Goal: Task Accomplishment & Management: Manage account settings

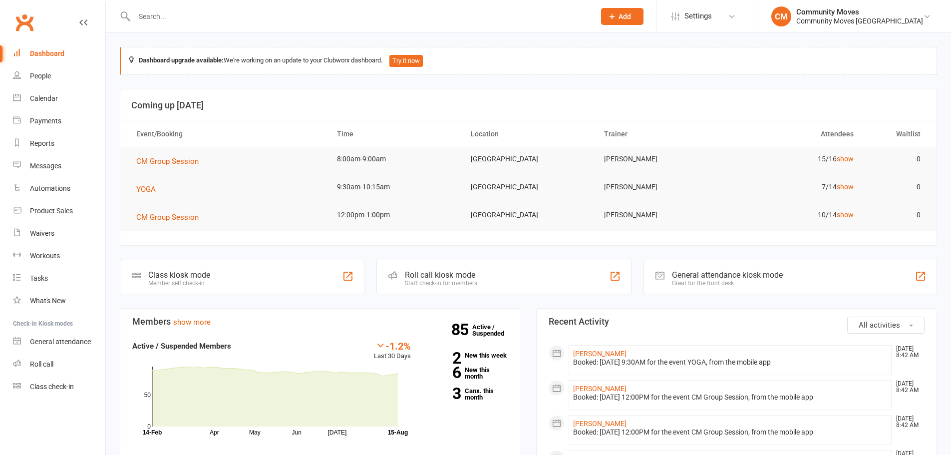
click at [314, 21] on input "text" at bounding box center [359, 16] width 457 height 14
paste input "[PERSON_NAME]"
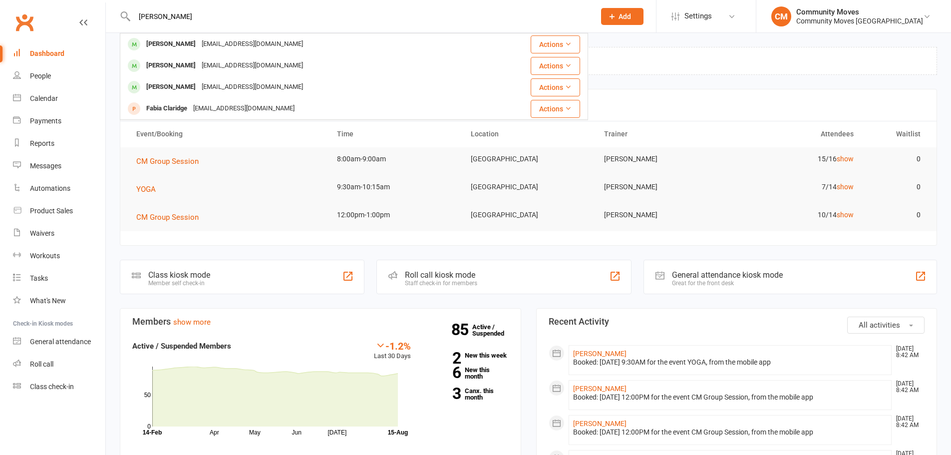
type input "Gloria Chaplin"
click at [216, 46] on div "gloriachaplin1969@gmail.com" at bounding box center [252, 44] width 107 height 14
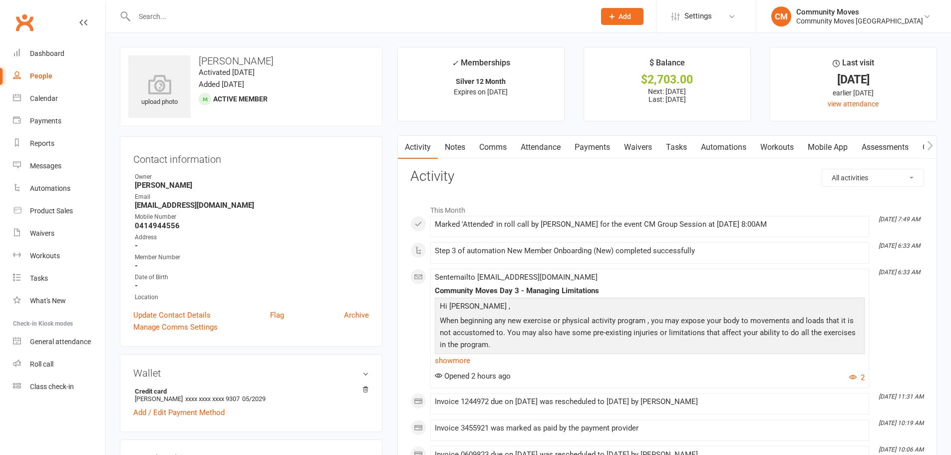
click at [580, 152] on link "Payments" at bounding box center [591, 147] width 49 height 23
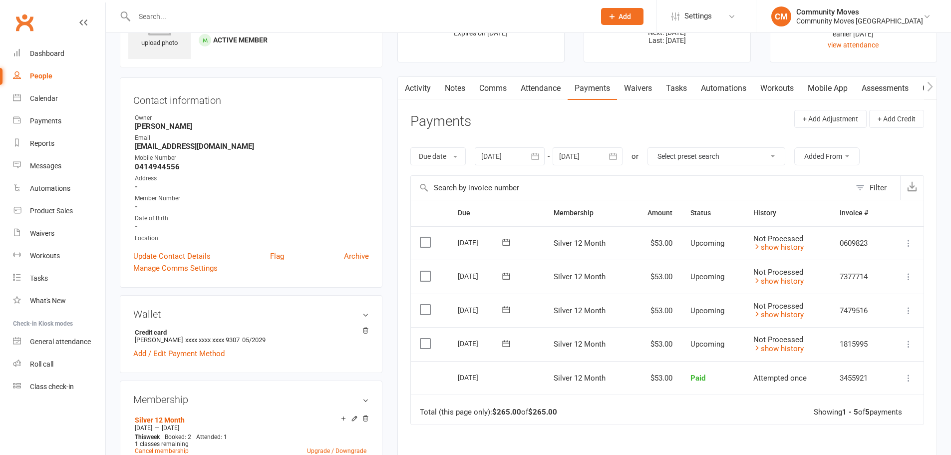
scroll to position [150, 0]
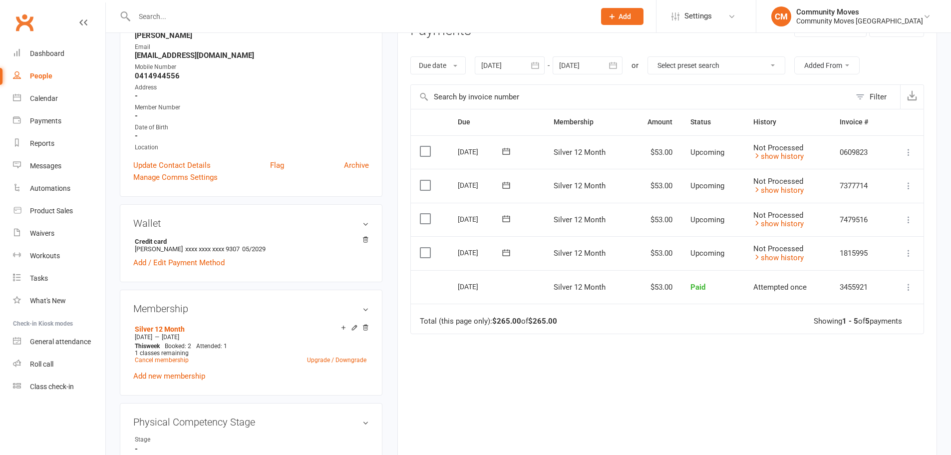
click at [766, 258] on link "show history" at bounding box center [778, 257] width 50 height 9
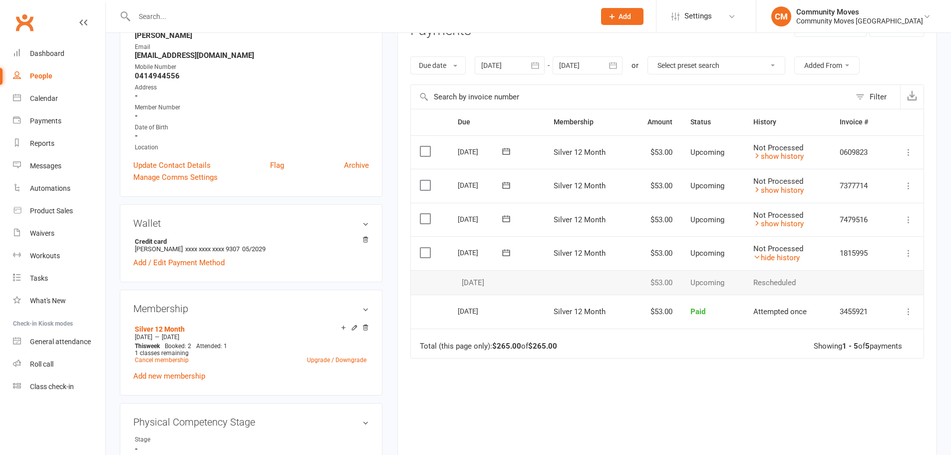
click at [766, 258] on link "hide history" at bounding box center [776, 257] width 46 height 9
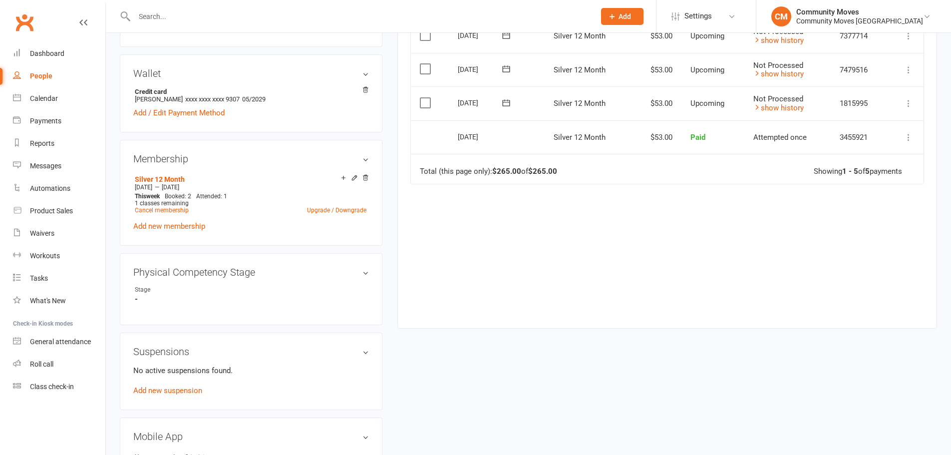
scroll to position [250, 0]
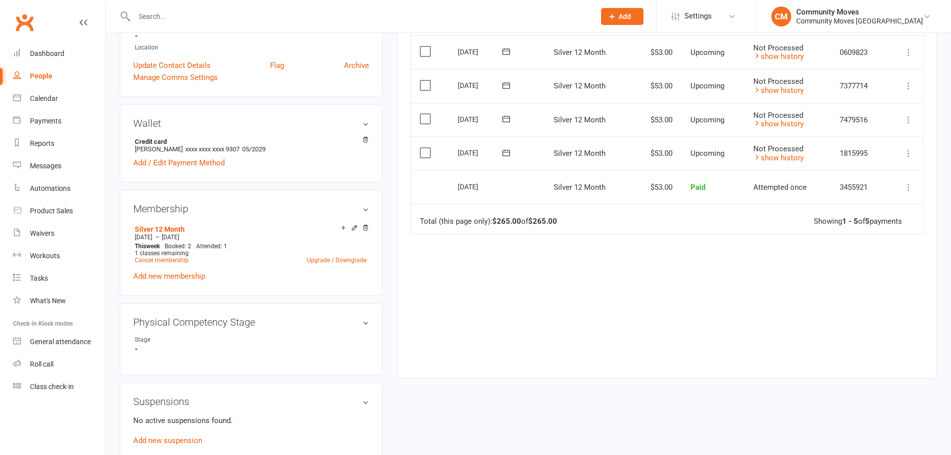
click at [587, 367] on div "Activity Notes Comms Attendance Payments Waivers Tasks Automations Workouts Mob…" at bounding box center [667, 132] width 540 height 492
click at [781, 124] on link "show history" at bounding box center [778, 123] width 50 height 9
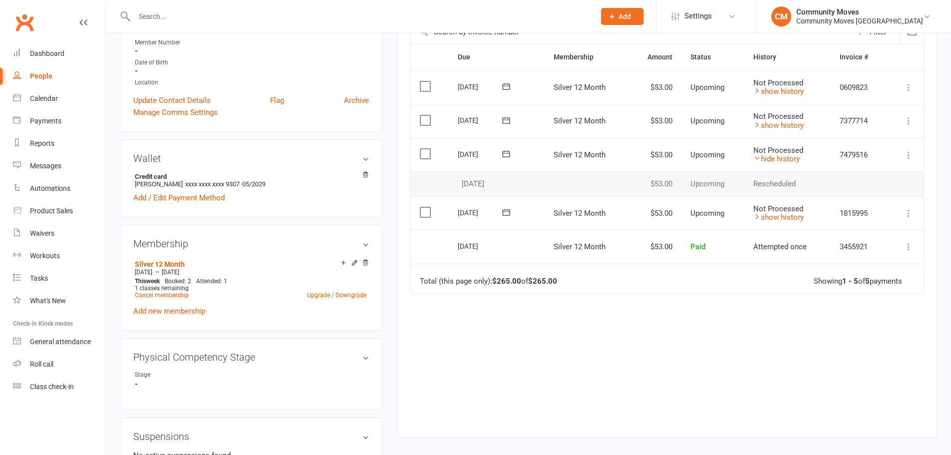
scroll to position [200, 0]
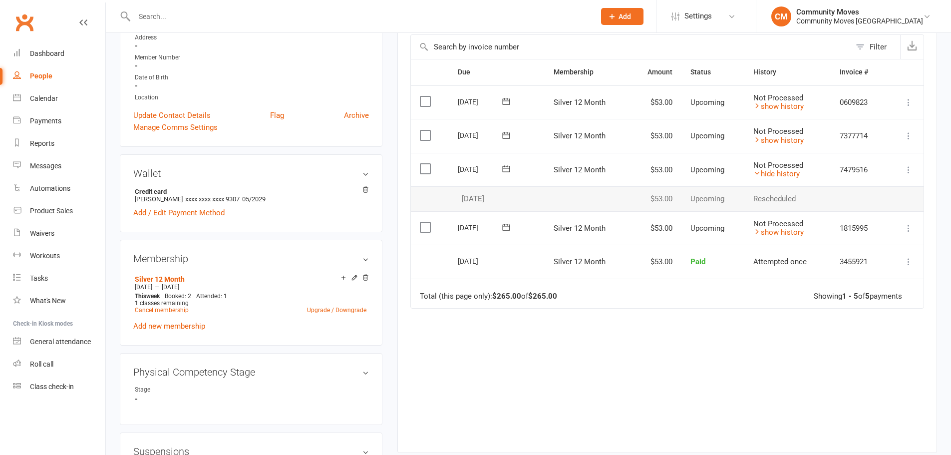
click at [767, 136] on link "show history" at bounding box center [778, 140] width 50 height 9
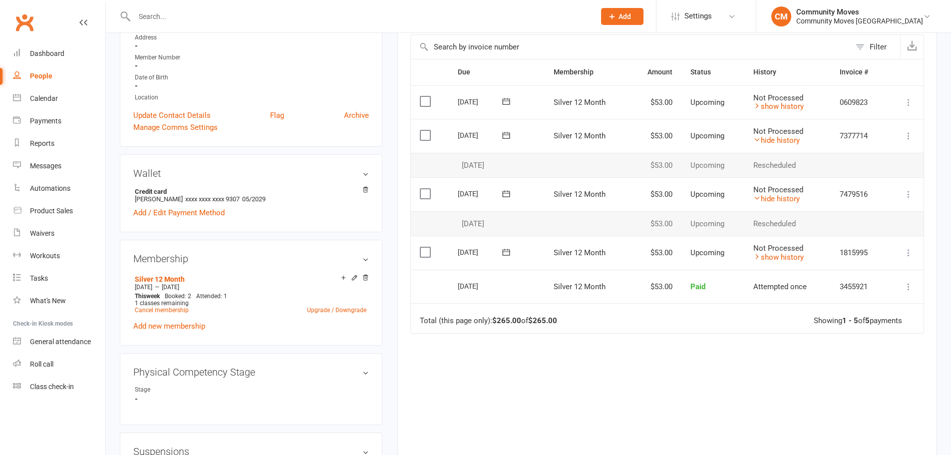
click at [769, 103] on link "show history" at bounding box center [778, 106] width 50 height 9
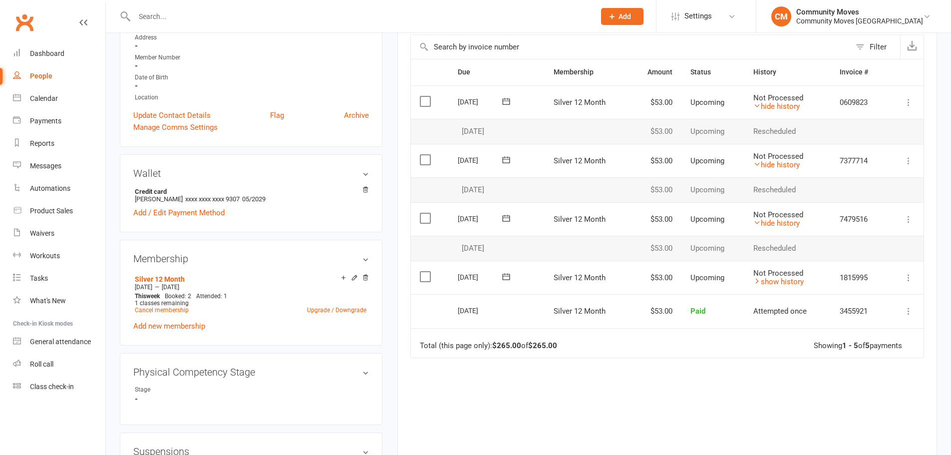
drag, startPoint x: 856, startPoint y: 14, endPoint x: 858, endPoint y: 48, distance: 34.0
click at [856, 15] on div "Community Moves" at bounding box center [859, 11] width 127 height 9
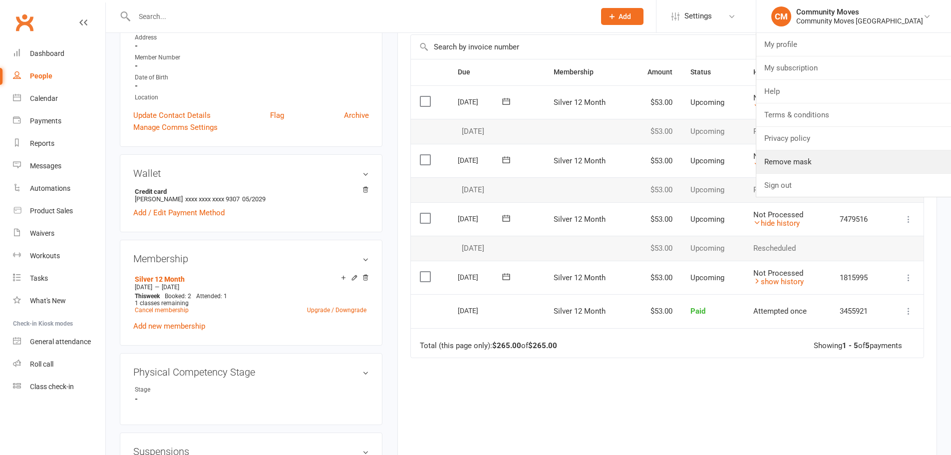
click at [851, 168] on link "Remove mask" at bounding box center [853, 161] width 195 height 23
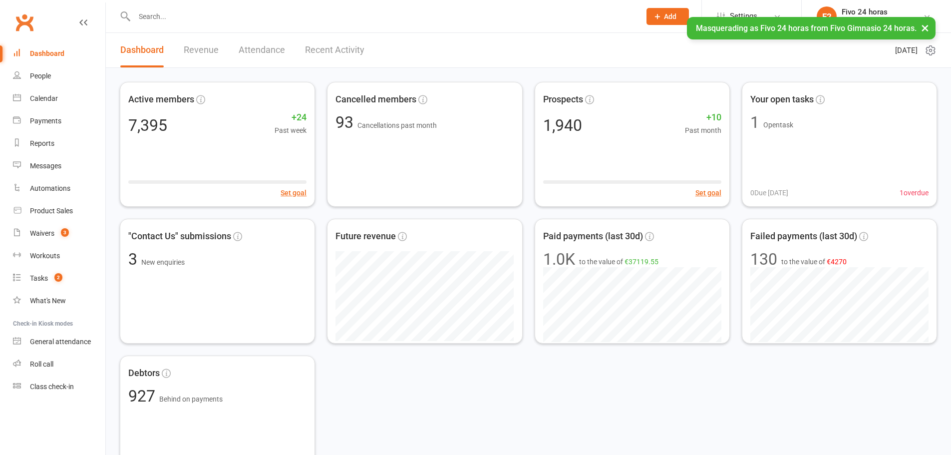
click at [747, 23] on span "Settings" at bounding box center [743, 16] width 27 height 22
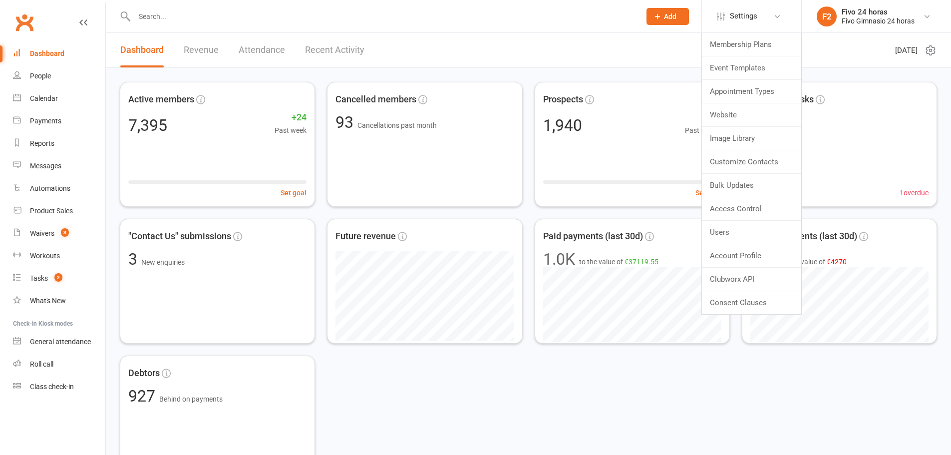
click at [864, 25] on div "Fivo Gimnasio 24 horas" at bounding box center [877, 20] width 73 height 9
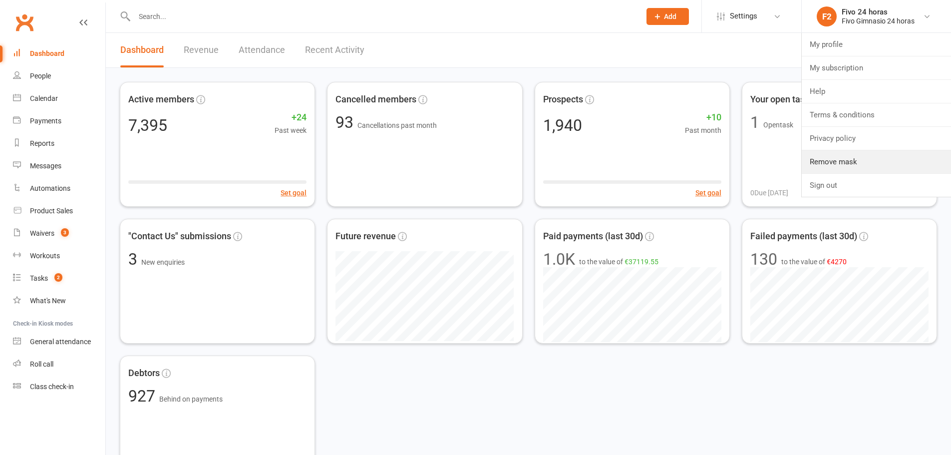
click at [859, 157] on link "Remove mask" at bounding box center [876, 161] width 149 height 23
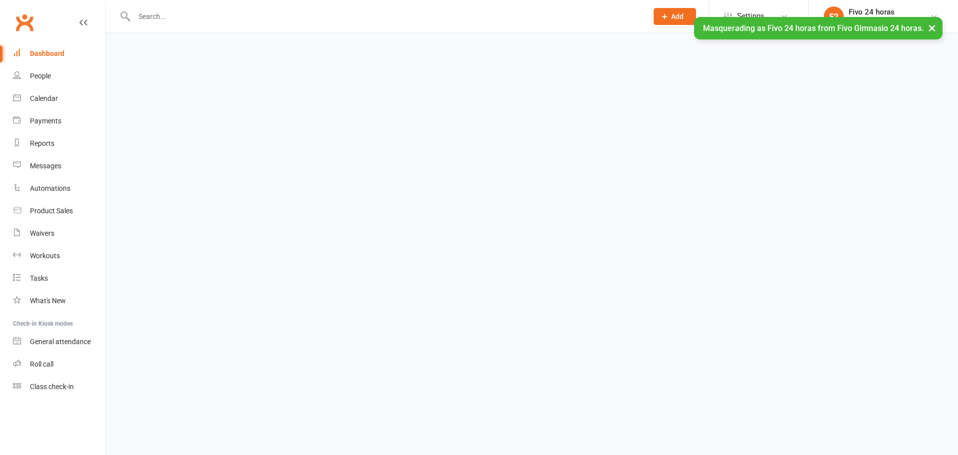
click at [927, 30] on button "×" at bounding box center [932, 27] width 18 height 21
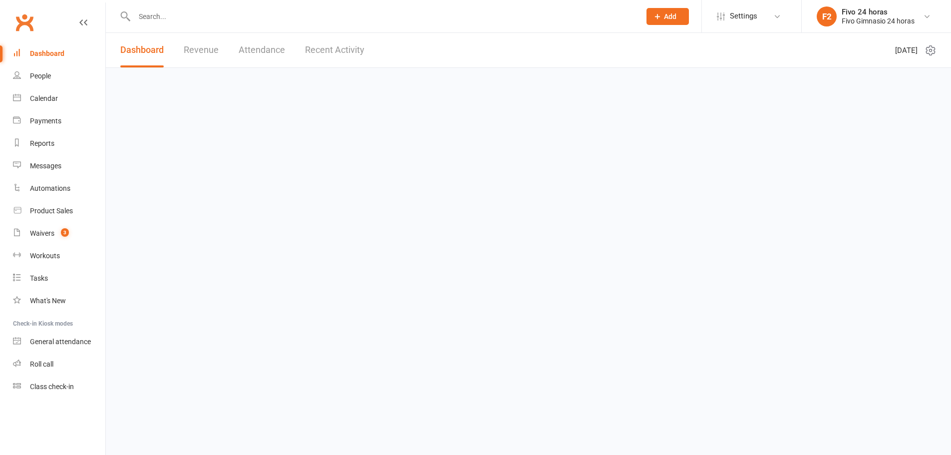
click at [860, 21] on div "Fivo Gimnasio 24 horas" at bounding box center [877, 20] width 73 height 9
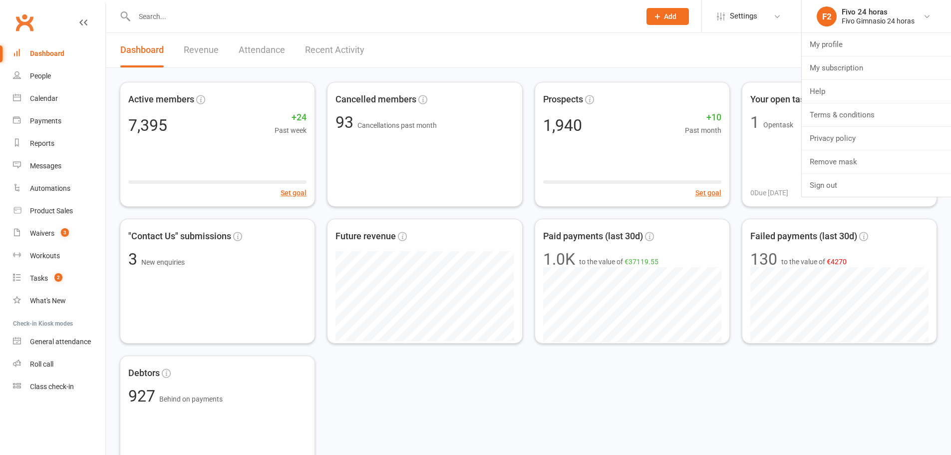
click at [751, 20] on span "Settings" at bounding box center [743, 16] width 27 height 22
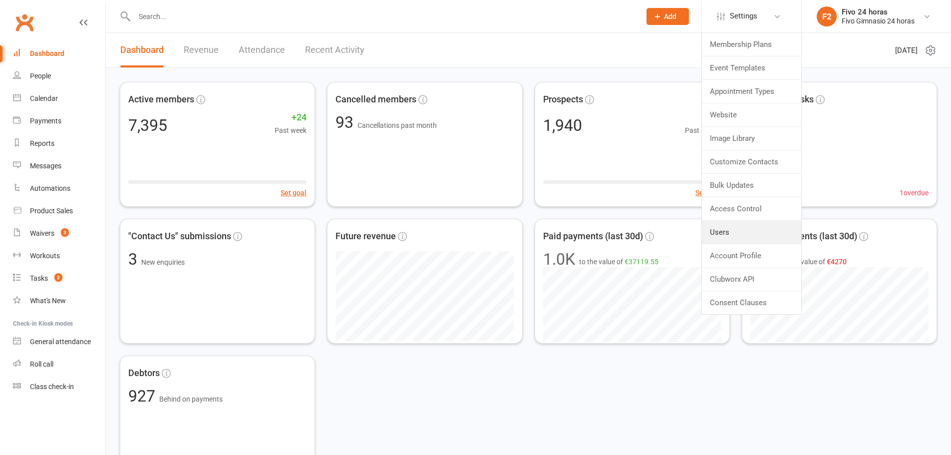
click at [740, 233] on link "Users" at bounding box center [751, 232] width 99 height 23
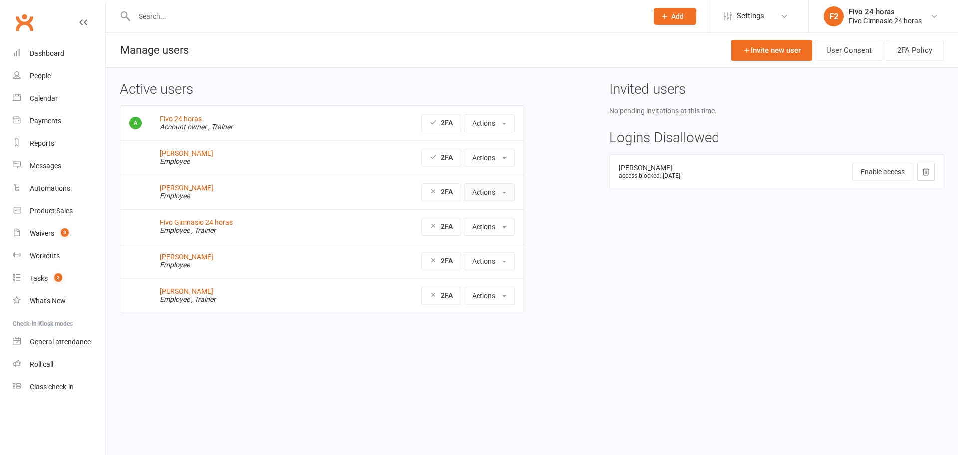
click at [508, 196] on button "Actions" at bounding box center [489, 192] width 51 height 18
click at [549, 177] on div "Active users Fivo 24 horas Account owner , Trainer 2FA Actions View profile Edi…" at bounding box center [531, 204] width 839 height 245
click at [441, 192] on strong "2FA" at bounding box center [447, 192] width 12 height 8
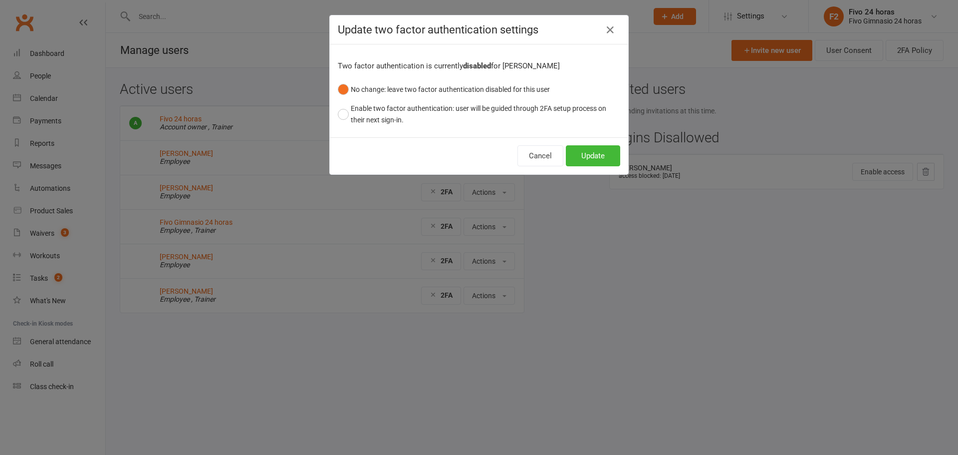
click at [586, 366] on div "Update two factor authentication settings Two factor authentication is currentl…" at bounding box center [479, 227] width 958 height 455
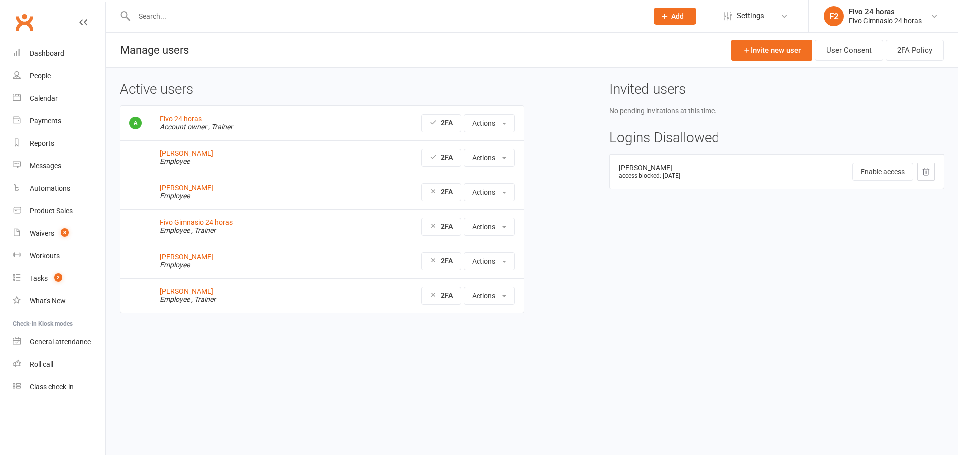
drag, startPoint x: 884, startPoint y: 13, endPoint x: 884, endPoint y: 24, distance: 11.0
click at [884, 14] on div "Fivo 24 horas" at bounding box center [885, 11] width 73 height 9
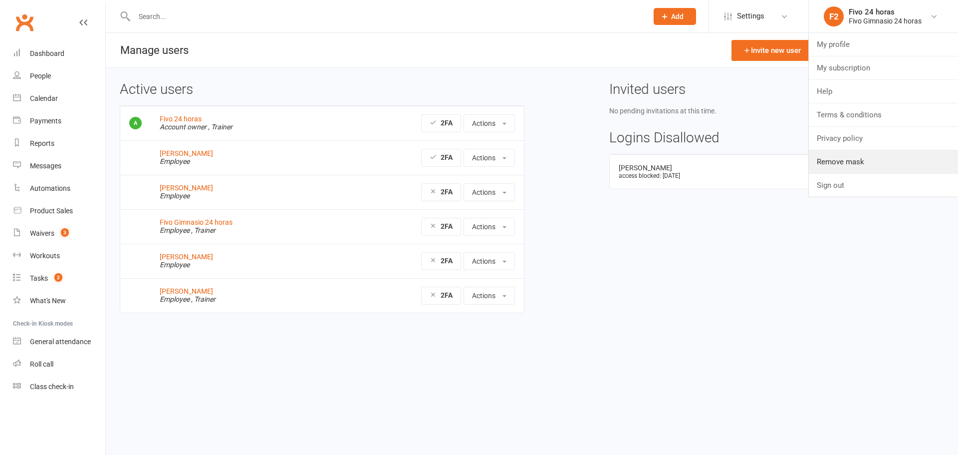
click at [876, 161] on link "Remove mask" at bounding box center [883, 161] width 149 height 23
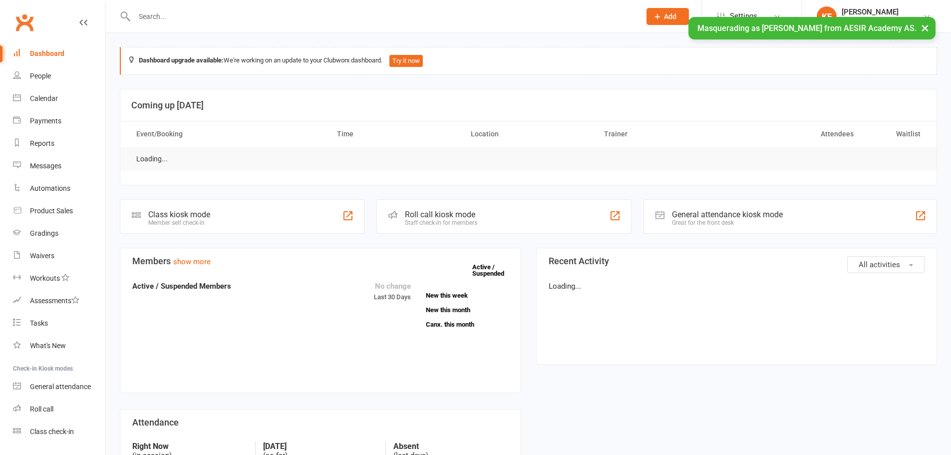
click at [850, 10] on div "[PERSON_NAME]" at bounding box center [870, 11] width 59 height 9
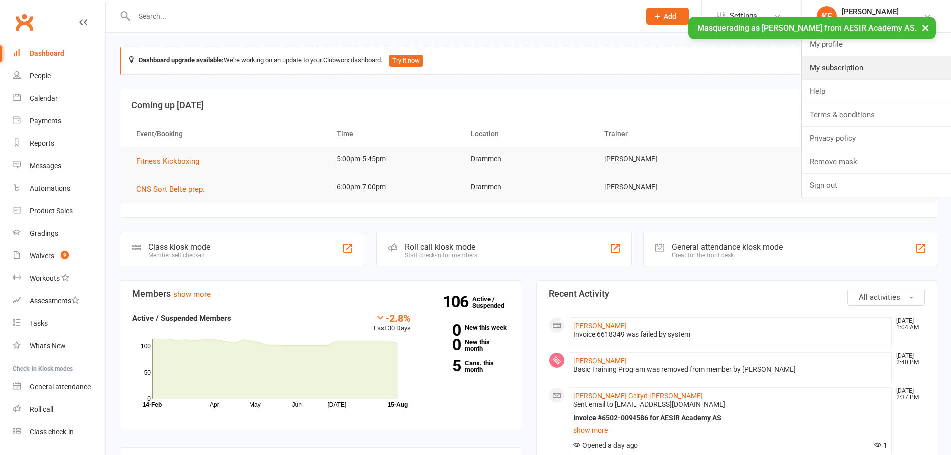
click at [853, 64] on link "My subscription" at bounding box center [876, 67] width 149 height 23
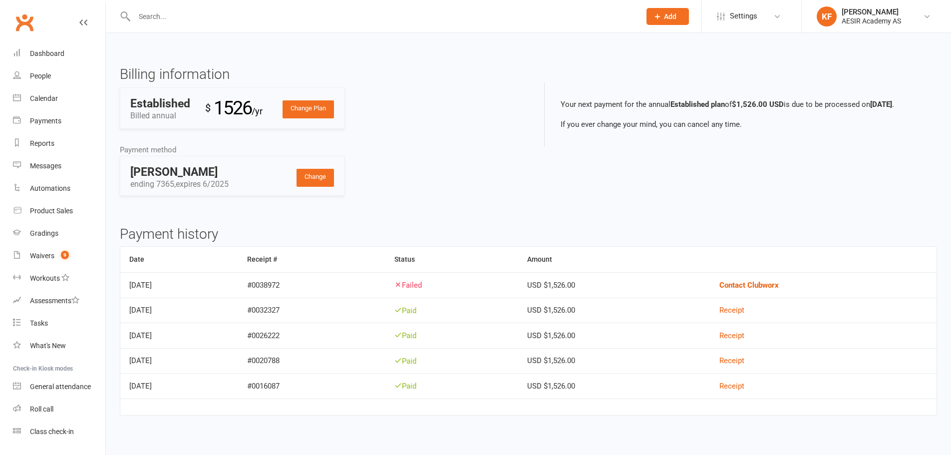
click at [848, 6] on link "KF [PERSON_NAME] AESIR Academy AS" at bounding box center [875, 16] width 119 height 20
click at [853, 39] on link "My profile" at bounding box center [876, 44] width 149 height 23
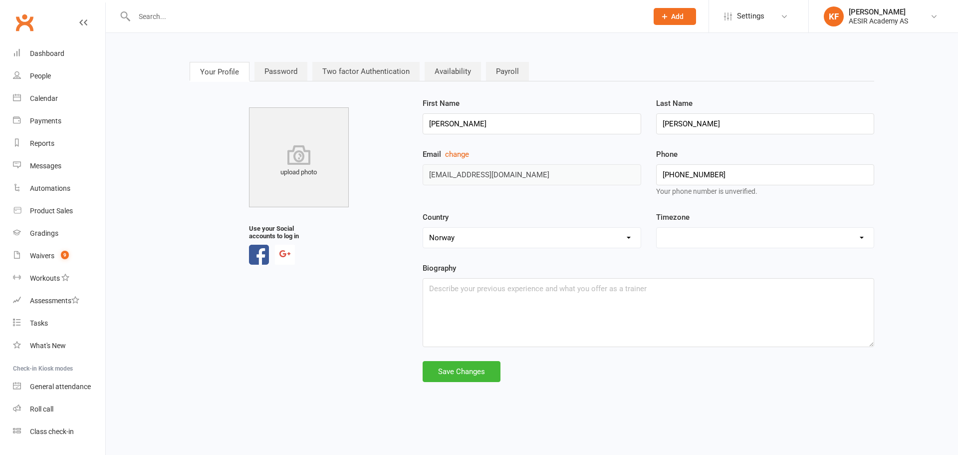
click at [881, 18] on div "AESIR Academy AS" at bounding box center [878, 20] width 59 height 9
click at [880, 40] on link "My profile" at bounding box center [883, 44] width 149 height 23
click at [866, 21] on div "AESIR Academy AS" at bounding box center [878, 20] width 59 height 9
click at [873, 71] on link "My subscription" at bounding box center [883, 67] width 149 height 23
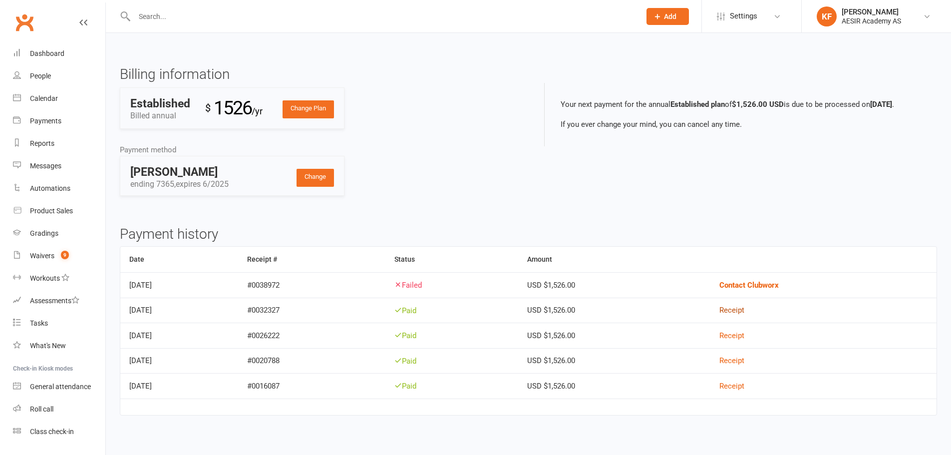
click at [743, 313] on link "Receipt" at bounding box center [731, 309] width 25 height 9
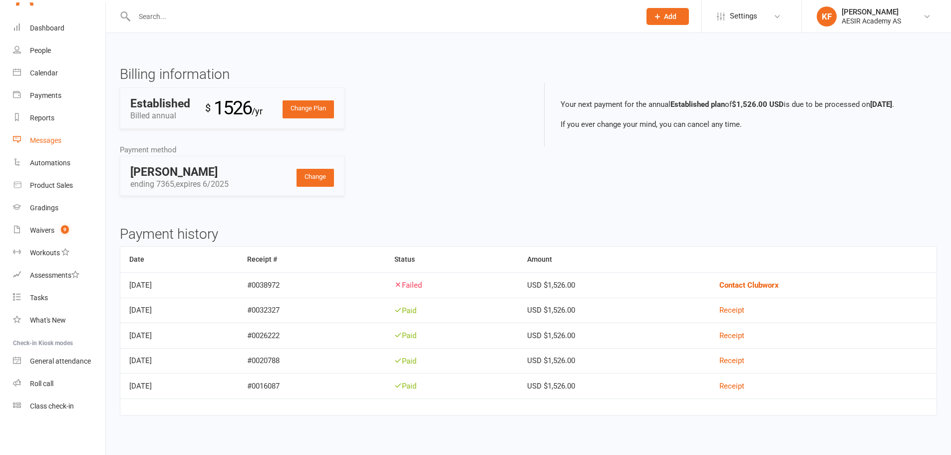
click at [38, 130] on link "Messages" at bounding box center [59, 140] width 92 height 22
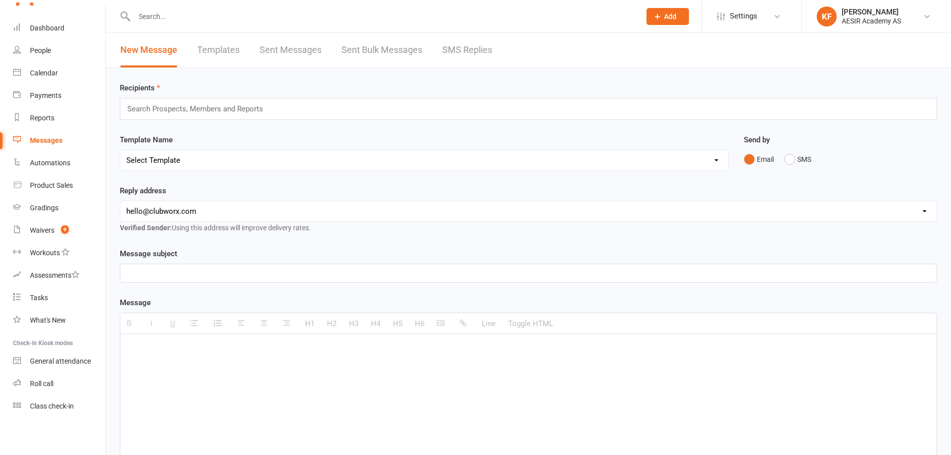
click at [243, 205] on select "hello@clubworx.com masterfjeld@pmadrammen.com sensei@aesiracademy.com loida@aes…" at bounding box center [528, 211] width 816 height 20
select select "1"
click at [120, 201] on select "hello@clubworx.com masterfjeld@pmadrammen.com sensei@aesiracademy.com loida@aes…" at bounding box center [528, 211] width 816 height 20
click at [747, 25] on span "Settings" at bounding box center [743, 16] width 27 height 22
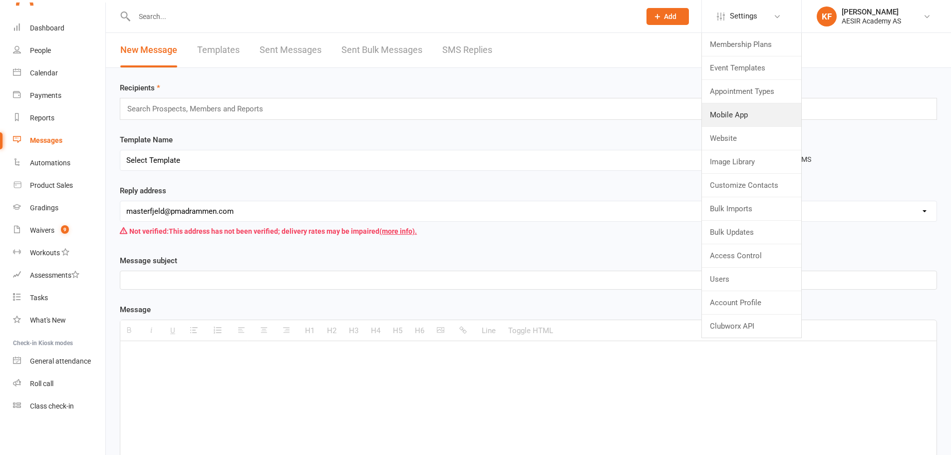
click at [733, 122] on link "Mobile App" at bounding box center [751, 114] width 99 height 23
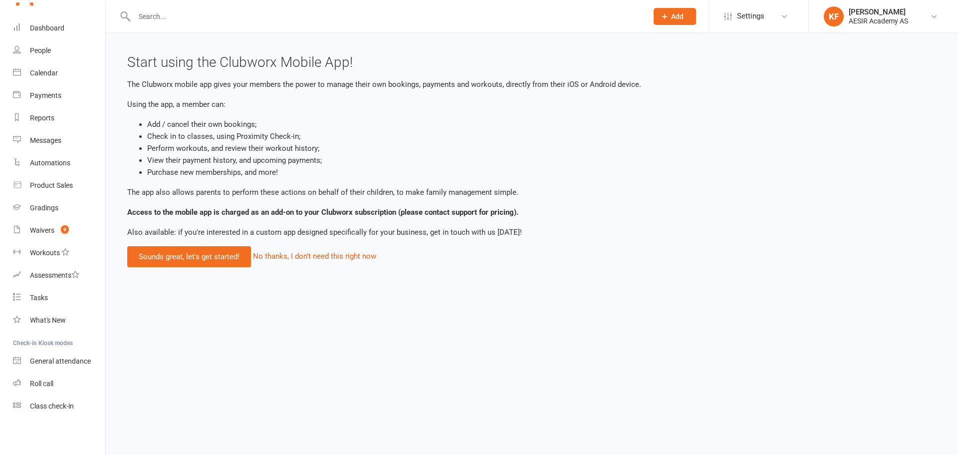
click at [877, 19] on div "AESIR Academy AS" at bounding box center [878, 20] width 59 height 9
click at [871, 159] on link "Remove mask" at bounding box center [883, 161] width 149 height 23
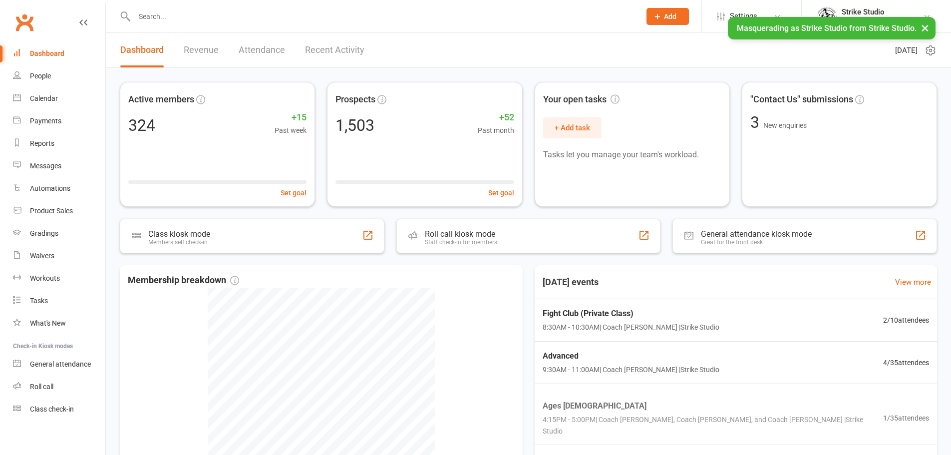
click at [741, 13] on span "Settings" at bounding box center [743, 16] width 27 height 22
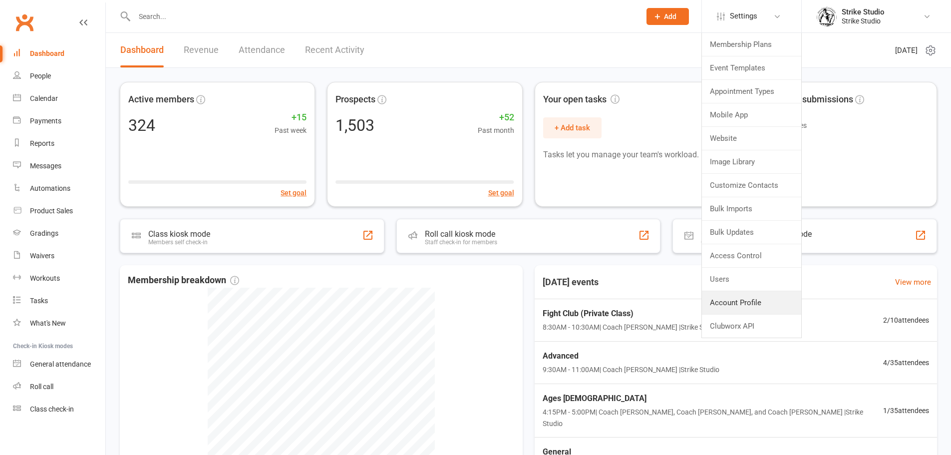
click at [751, 300] on link "Account Profile" at bounding box center [751, 302] width 99 height 23
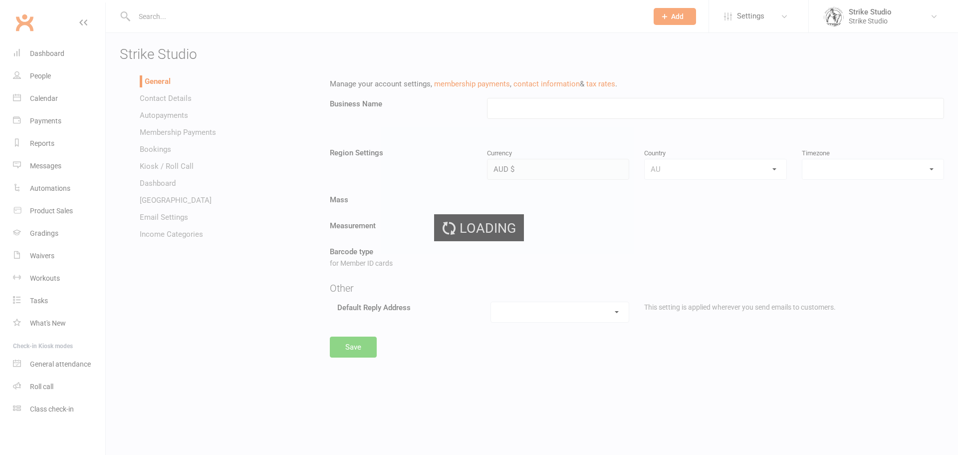
type input "Strike Studio"
select select "Australia/Melbourne"
select select "admin@strikestudio.com.au"
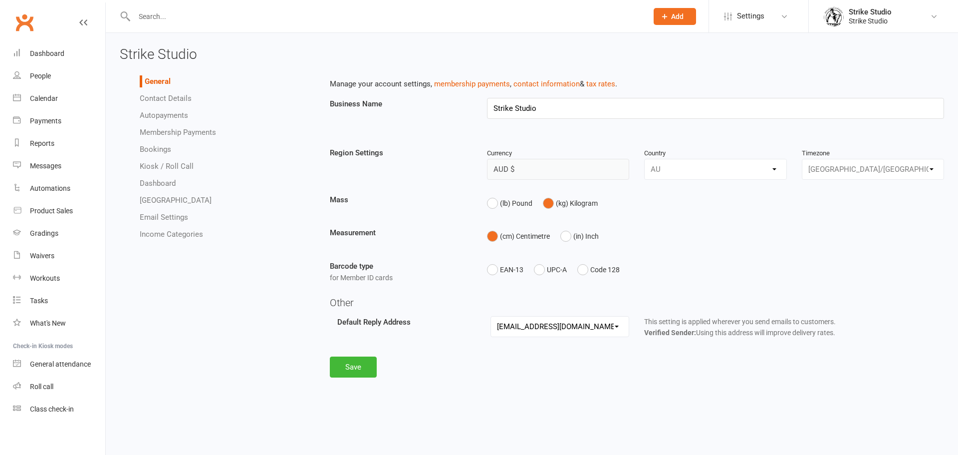
click at [755, 16] on span "Settings" at bounding box center [750, 16] width 27 height 22
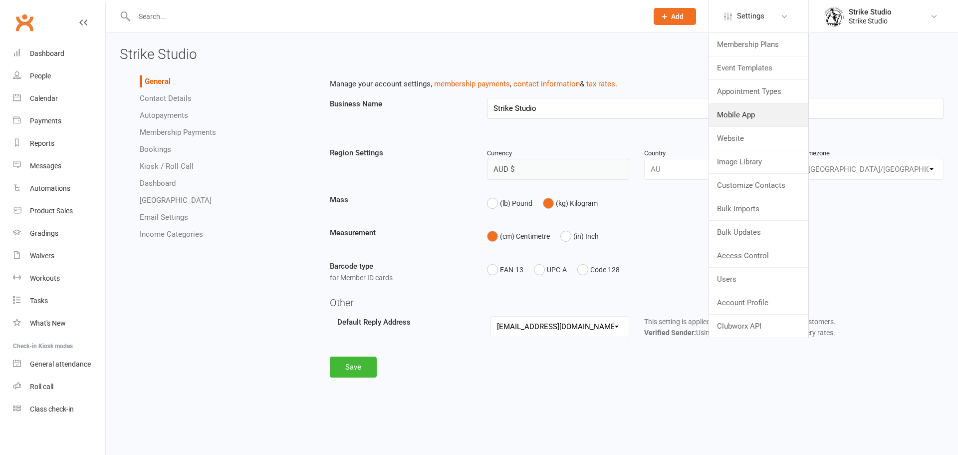
click at [743, 121] on link "Mobile App" at bounding box center [758, 114] width 99 height 23
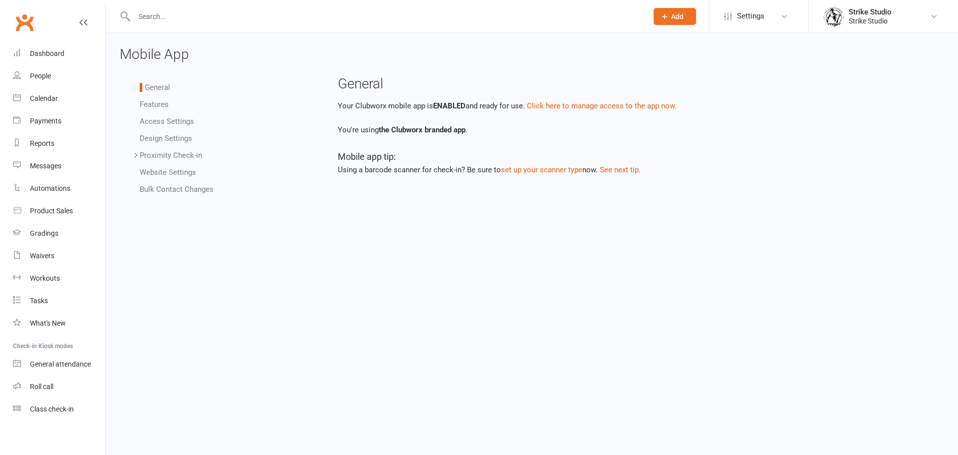
click at [158, 120] on link "Access Settings" at bounding box center [167, 121] width 54 height 9
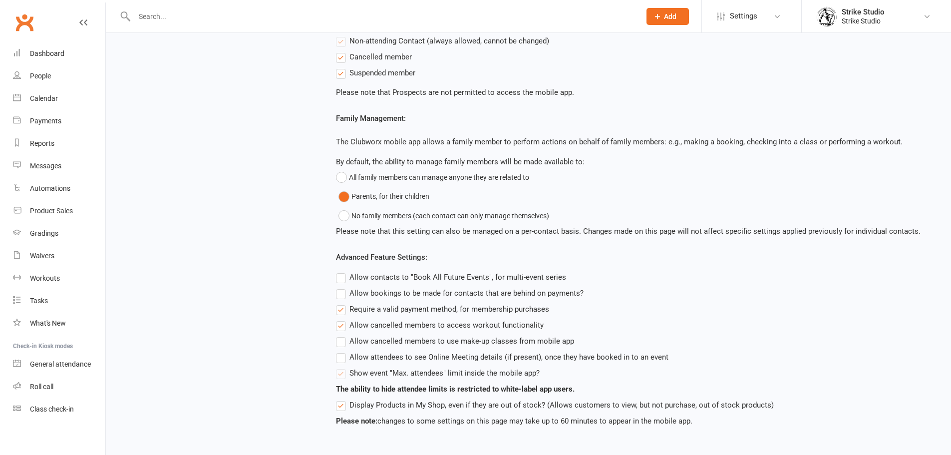
scroll to position [214, 0]
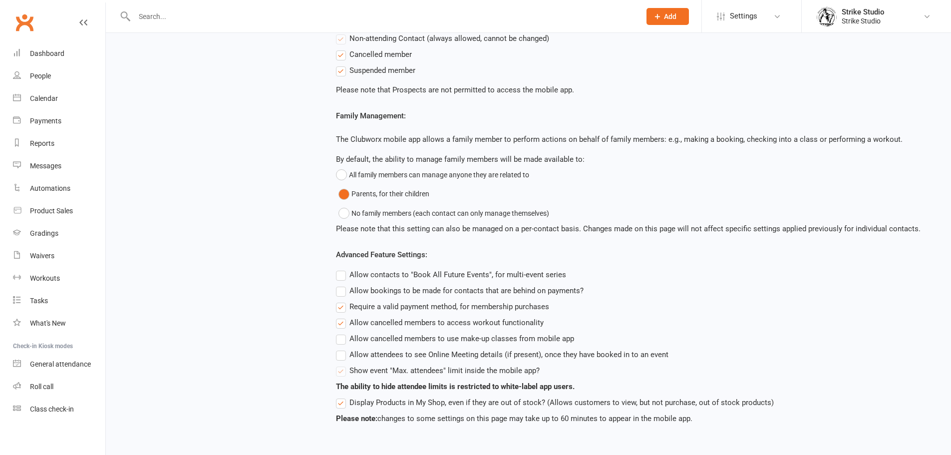
click at [834, 22] on img at bounding box center [826, 16] width 20 height 20
click at [827, 150] on link "Remove mask" at bounding box center [876, 161] width 149 height 23
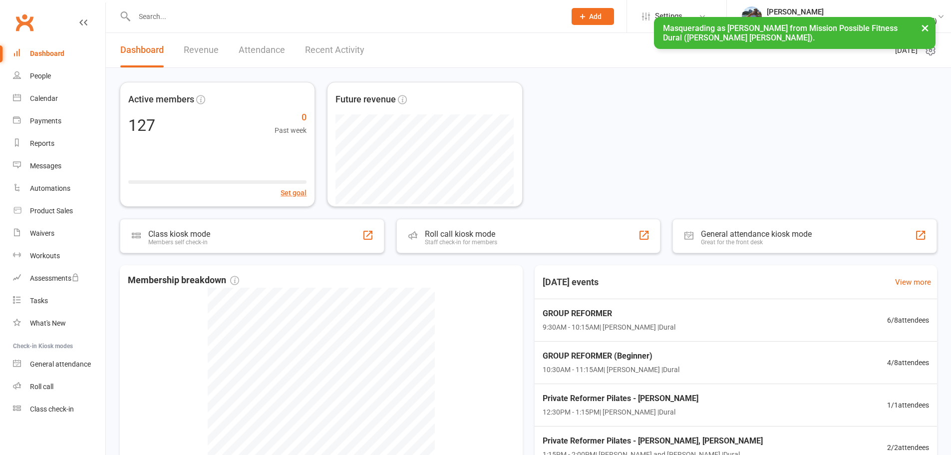
click at [919, 29] on button "×" at bounding box center [925, 27] width 18 height 21
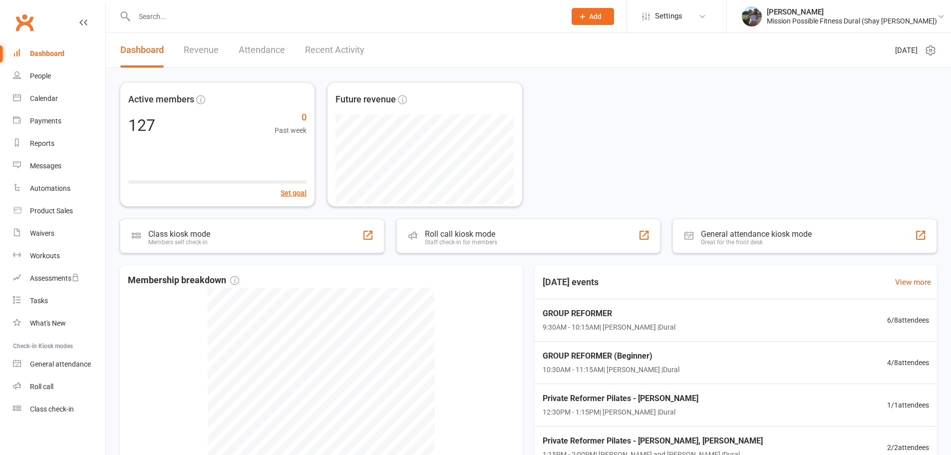
click at [674, 27] on span "Settings" at bounding box center [668, 16] width 27 height 22
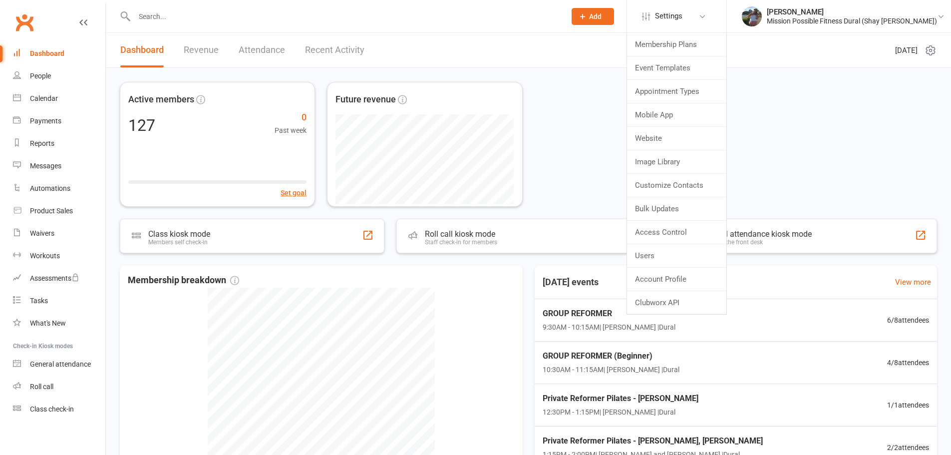
click at [888, 9] on div "[PERSON_NAME]" at bounding box center [852, 11] width 170 height 9
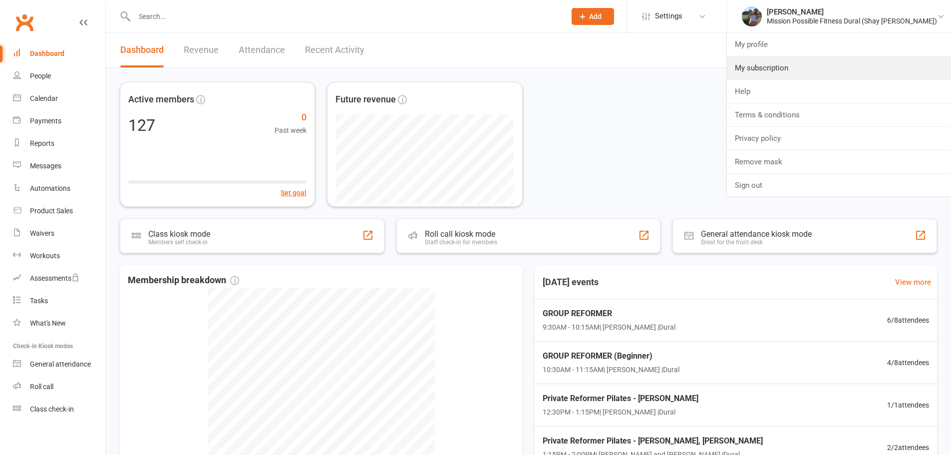
click at [853, 68] on link "My subscription" at bounding box center [839, 67] width 224 height 23
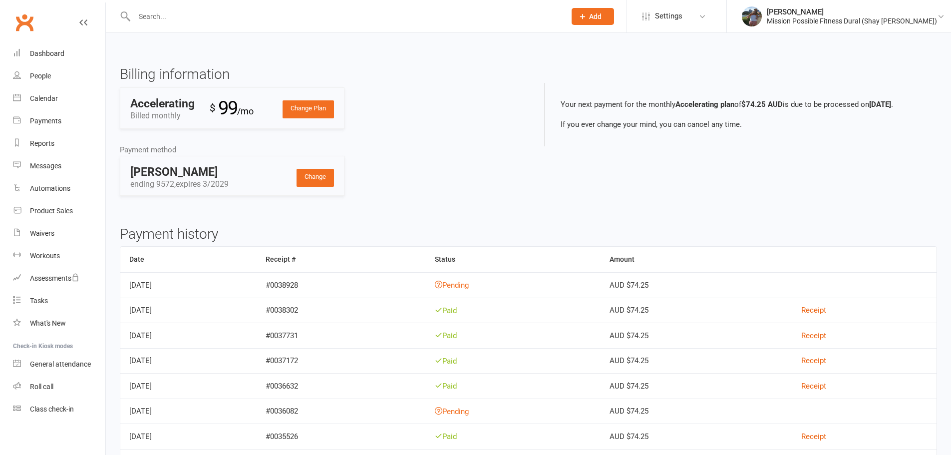
drag, startPoint x: 167, startPoint y: 289, endPoint x: 149, endPoint y: 269, distance: 27.2
click at [119, 287] on div "Billing information Change Plan Accelerating Billed monthly $ 99 /mo Payment me…" at bounding box center [528, 382] width 845 height 659
click at [170, 284] on td "[DATE]" at bounding box center [188, 284] width 136 height 25
copy td "[DATE]"
drag, startPoint x: 145, startPoint y: 286, endPoint x: 129, endPoint y: 289, distance: 15.8
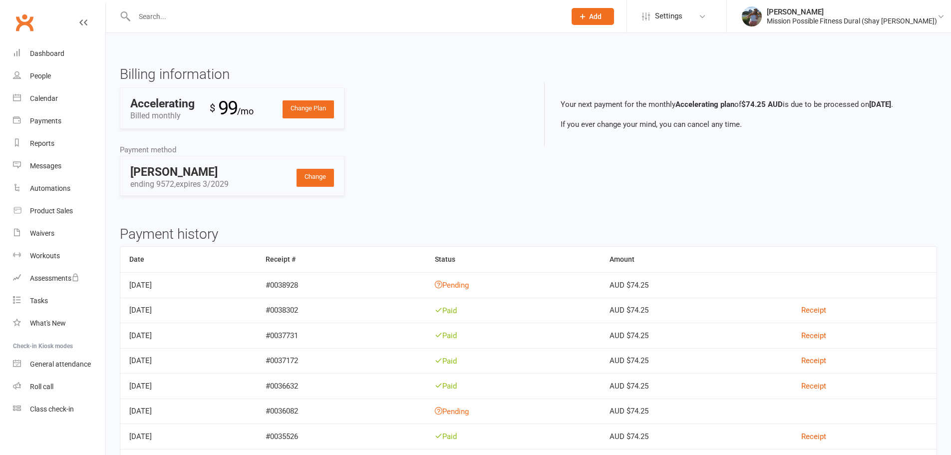
click at [129, 289] on td "[DATE]" at bounding box center [188, 284] width 136 height 25
drag, startPoint x: 639, startPoint y: 285, endPoint x: 679, endPoint y: 285, distance: 39.4
click at [679, 285] on td "AUD $74.25" at bounding box center [696, 284] width 192 height 25
drag, startPoint x: 644, startPoint y: 287, endPoint x: 630, endPoint y: 287, distance: 14.0
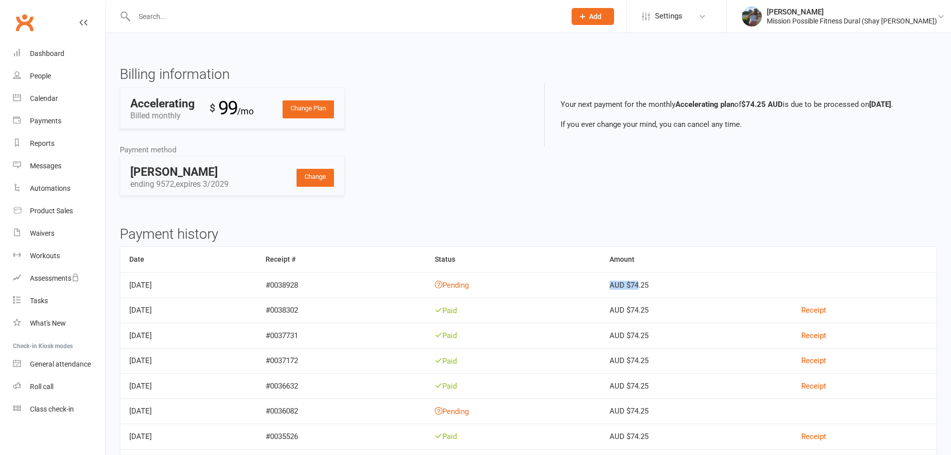
click at [630, 287] on td "AUD $74.25" at bounding box center [696, 284] width 192 height 25
click at [683, 287] on td "AUD $74.25" at bounding box center [696, 284] width 192 height 25
drag, startPoint x: 678, startPoint y: 287, endPoint x: 644, endPoint y: 287, distance: 34.4
click at [644, 287] on td "AUD $74.25" at bounding box center [696, 284] width 192 height 25
copy td "D $74.25"
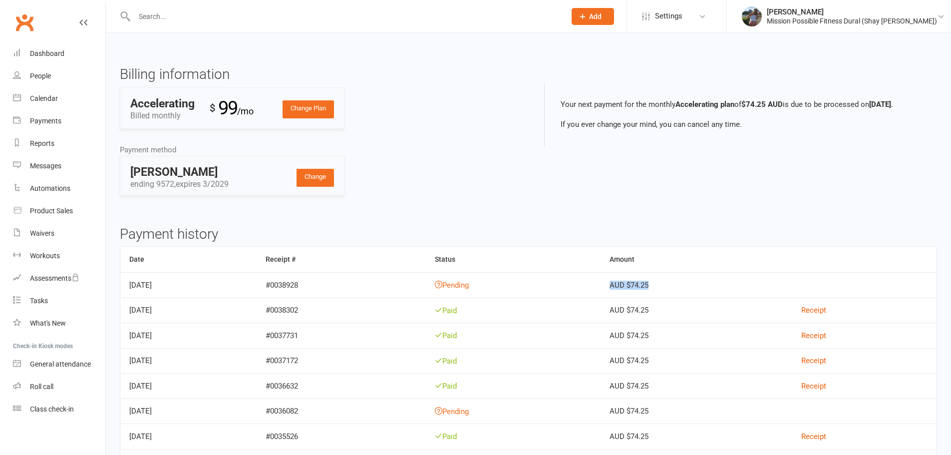
click at [639, 287] on td "AUD $74.25" at bounding box center [696, 284] width 192 height 25
copy td "AUD $74.25"
click at [781, 18] on div "Mission Possible Fitness Dural (Shay [PERSON_NAME])" at bounding box center [852, 20] width 170 height 9
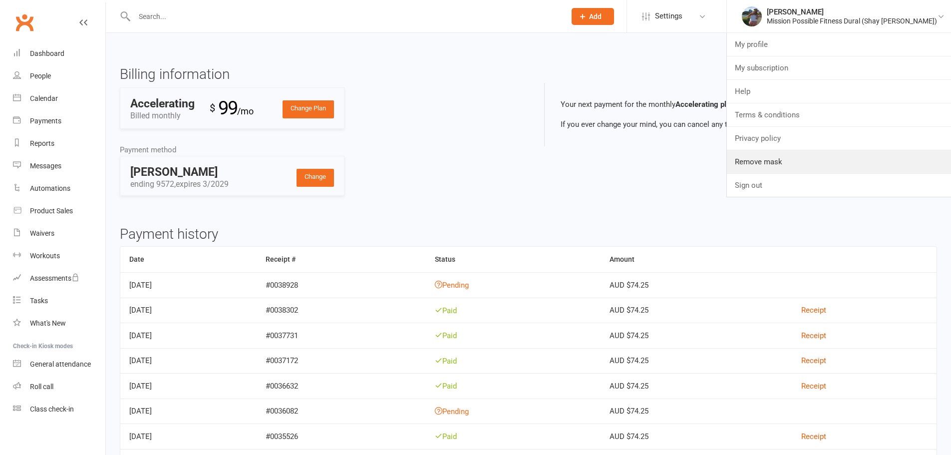
click at [780, 164] on link "Remove mask" at bounding box center [839, 161] width 224 height 23
